Goal: Task Accomplishment & Management: Manage account settings

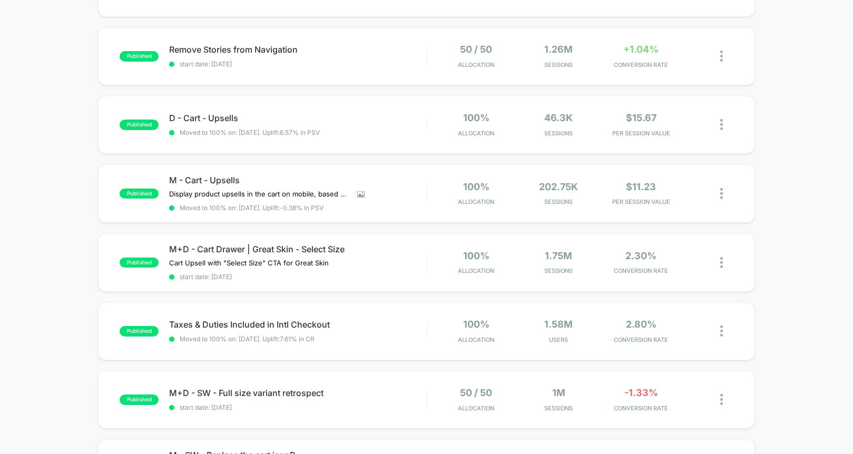
scroll to position [580, 0]
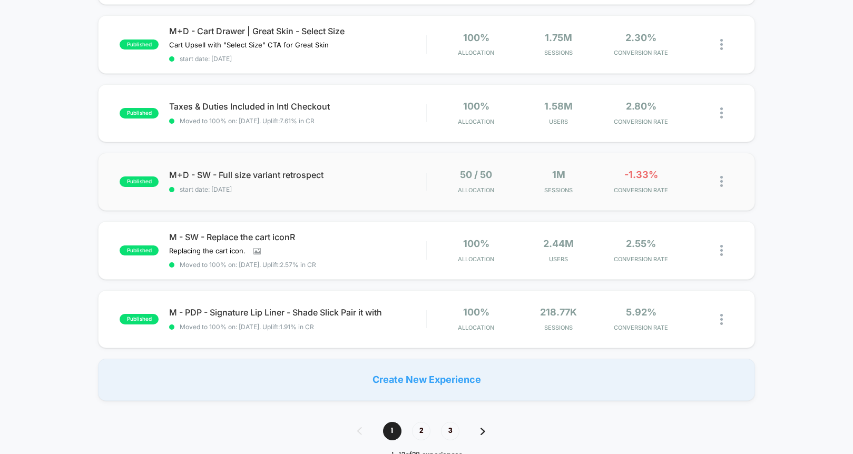
click at [318, 161] on div "published M+D - SW - Full size variant retrospect start date: [DATE] 50 / 50 Al…" at bounding box center [426, 182] width 657 height 58
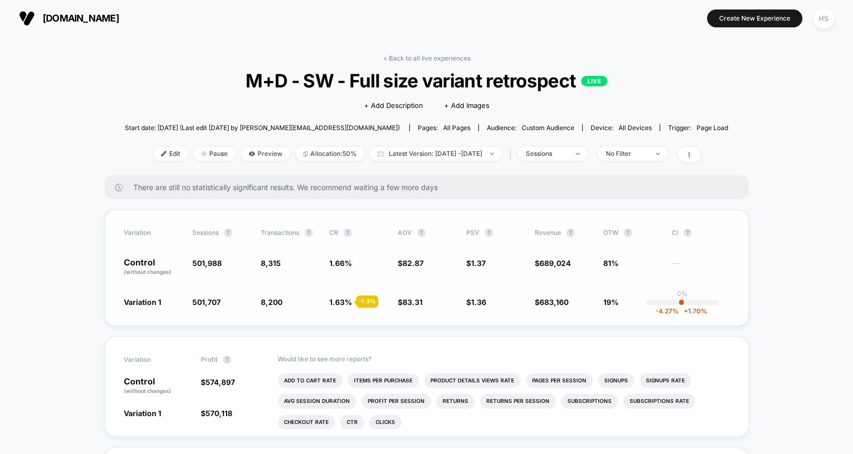
click at [342, 302] on span "1.63 %" at bounding box center [340, 302] width 23 height 9
click at [196, 155] on span "Pause" at bounding box center [214, 154] width 42 height 14
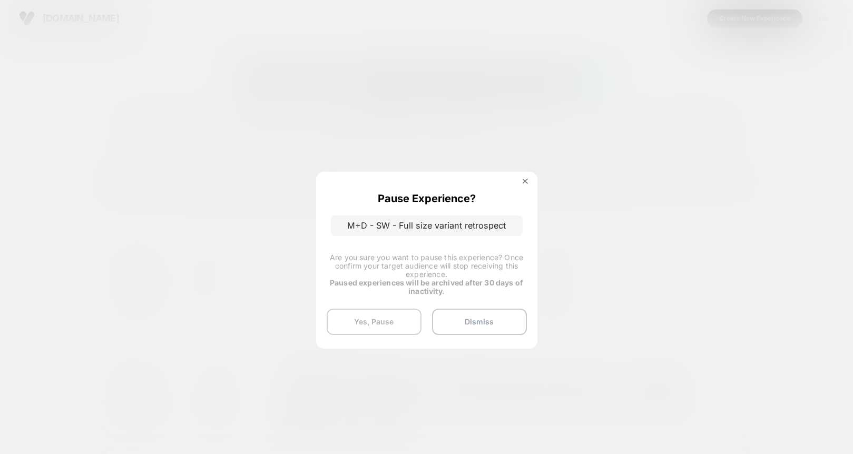
click at [396, 324] on button "Yes, Pause" at bounding box center [374, 322] width 95 height 26
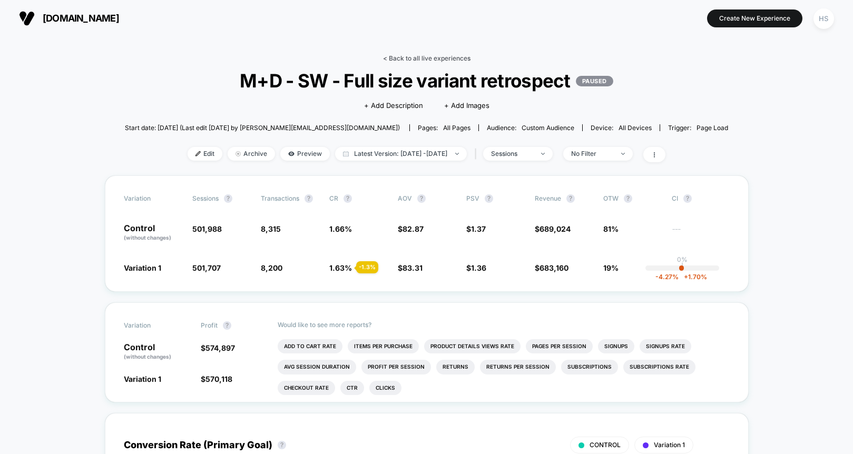
click at [428, 58] on link "< Back to all live experiences" at bounding box center [426, 58] width 87 height 8
